Goal: Task Accomplishment & Management: Use online tool/utility

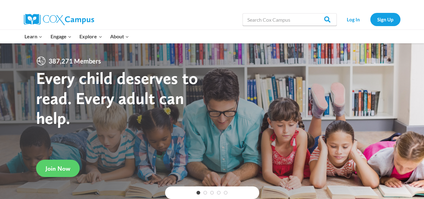
click at [353, 19] on link "Log In" at bounding box center [353, 19] width 27 height 13
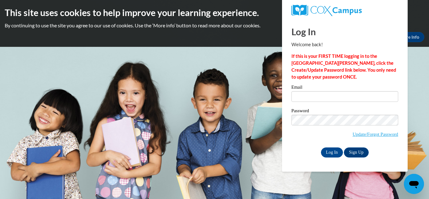
type input "[EMAIL_ADDRESS][DOMAIN_NAME]"
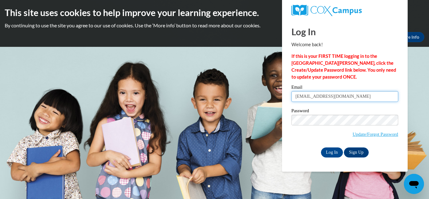
drag, startPoint x: 346, startPoint y: 96, endPoint x: 291, endPoint y: 98, distance: 55.2
click at [291, 98] on input "[EMAIL_ADDRESS][DOMAIN_NAME]" at bounding box center [344, 96] width 107 height 11
click at [329, 99] on input "[EMAIL_ADDRESS]com" at bounding box center [344, 96] width 107 height 11
type input "[EMAIL_ADDRESS][DOMAIN_NAME]"
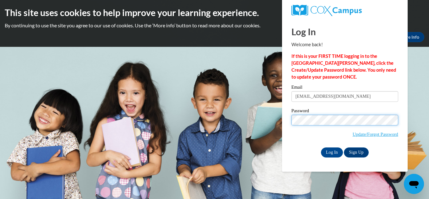
click at [321, 147] on input "Log In" at bounding box center [332, 152] width 22 height 10
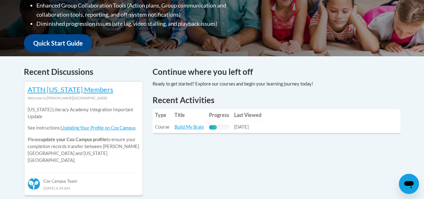
scroll to position [220, 0]
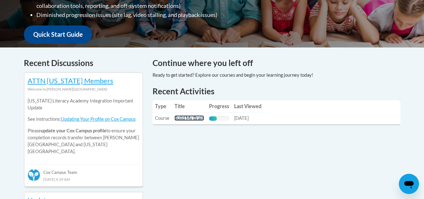
click at [186, 118] on link "Build My Brain" at bounding box center [188, 117] width 29 height 5
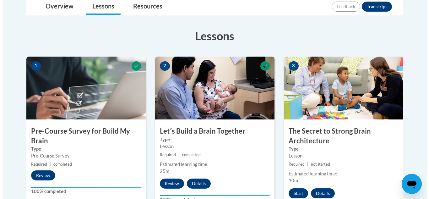
scroll to position [220, 0]
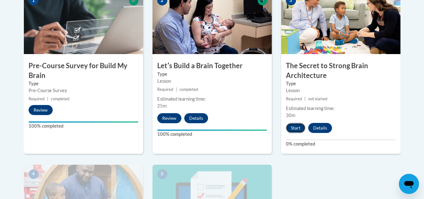
click at [297, 127] on button "Start" at bounding box center [295, 128] width 19 height 10
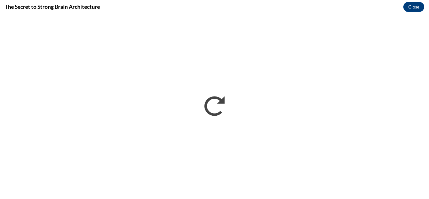
scroll to position [0, 0]
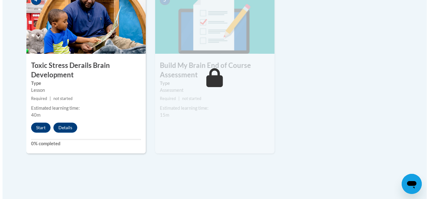
scroll to position [408, 0]
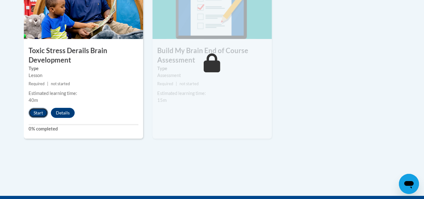
click at [34, 110] on button "Start" at bounding box center [38, 113] width 19 height 10
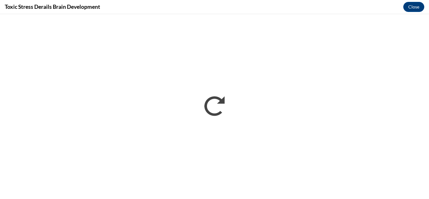
scroll to position [0, 0]
